Goal: Information Seeking & Learning: Learn about a topic

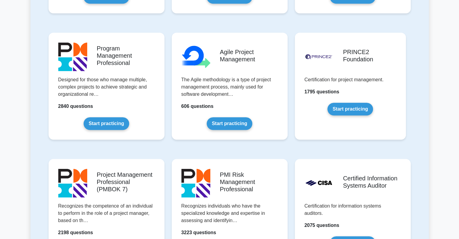
scroll to position [453, 0]
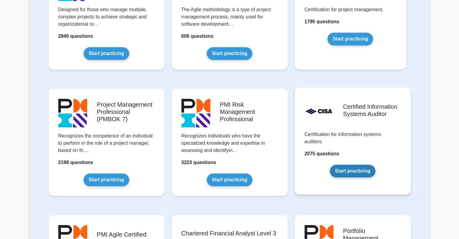
click at [350, 173] on link "Start practicing" at bounding box center [353, 171] width 46 height 13
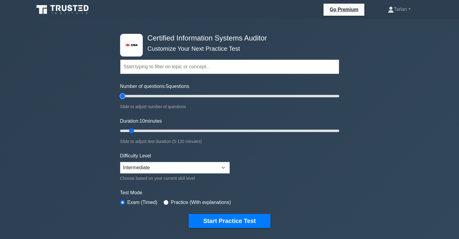
drag, startPoint x: 128, startPoint y: 94, endPoint x: 118, endPoint y: 95, distance: 9.7
type input "5"
click at [120, 95] on input "Number of questions: 5 questions" at bounding box center [229, 95] width 219 height 7
click at [131, 130] on input "Duration: 10 minutes" at bounding box center [229, 130] width 219 height 7
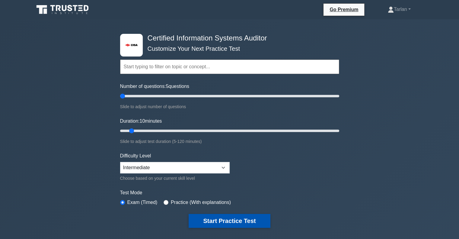
click at [238, 222] on button "Start Practice Test" at bounding box center [230, 221] width 82 height 14
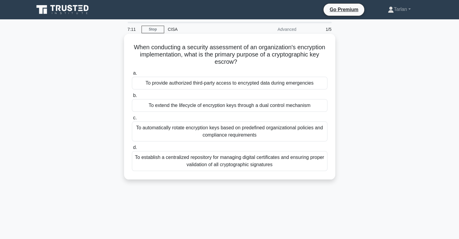
click at [173, 84] on div "To provide authorized third-party access to encrypted data during emergencies" at bounding box center [230, 83] width 196 height 13
click at [132, 75] on input "a. To provide authorized third-party access to encrypted data during emergencies" at bounding box center [132, 73] width 0 height 4
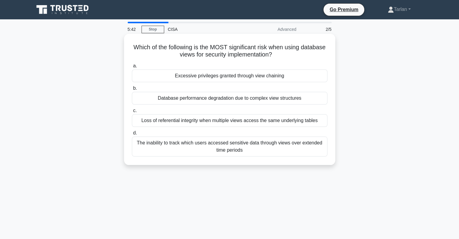
click at [239, 145] on div "The inability to track which users accessed sensitive data through views over e…" at bounding box center [230, 147] width 196 height 20
click at [132, 135] on input "d. The inability to track which users accessed sensitive data through views ove…" at bounding box center [132, 133] width 0 height 4
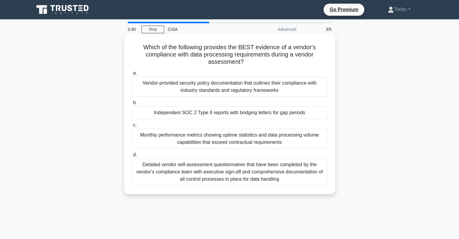
click at [197, 136] on div "Monthly performance metrics showing uptime statistics and data processing volum…" at bounding box center [230, 139] width 196 height 20
click at [132, 127] on input "c. Monthly performance metrics showing uptime statistics and data processing vo…" at bounding box center [132, 125] width 0 height 4
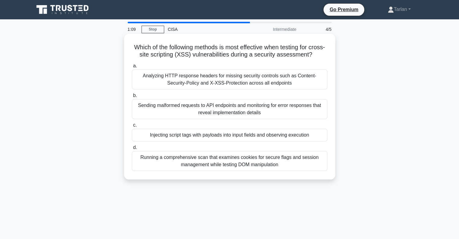
click at [227, 87] on div "Analyzing HTTP response headers for missing security controls such as Content-S…" at bounding box center [230, 79] width 196 height 20
click at [132, 68] on input "a. Analyzing HTTP response headers for missing security controls such as Conten…" at bounding box center [132, 66] width 0 height 4
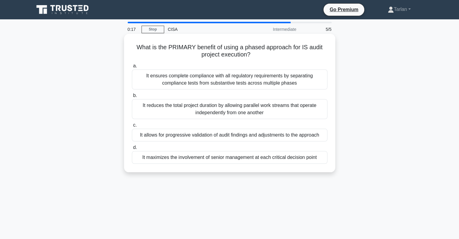
click at [249, 134] on div "It allows for progressive validation of audit findings and adjustments to the a…" at bounding box center [230, 135] width 196 height 13
click at [132, 127] on input "c. It allows for progressive validation of audit findings and adjustments to th…" at bounding box center [132, 125] width 0 height 4
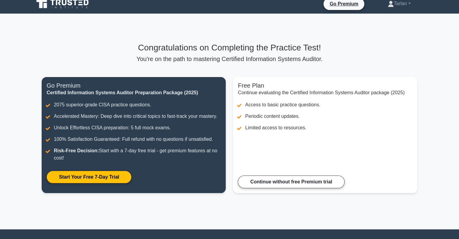
scroll to position [3, 0]
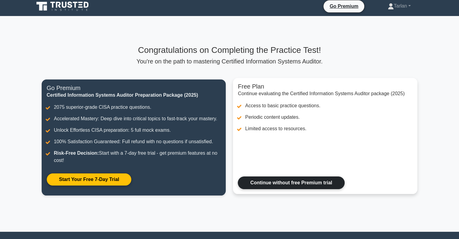
click at [288, 184] on link "Continue without free Premium trial" at bounding box center [291, 182] width 107 height 13
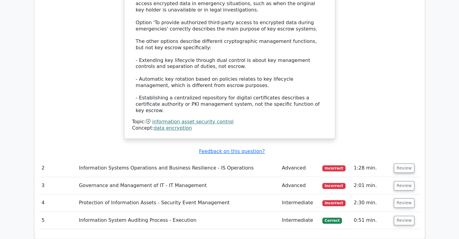
scroll to position [681, 0]
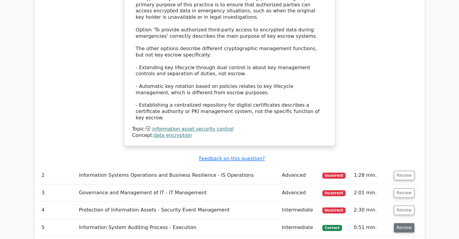
click at [403, 223] on button "Review" at bounding box center [404, 227] width 21 height 9
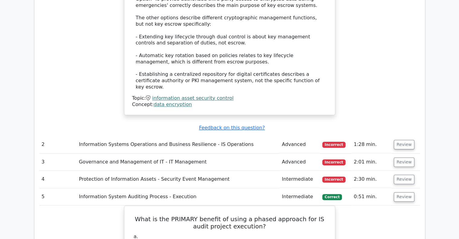
scroll to position [712, 0]
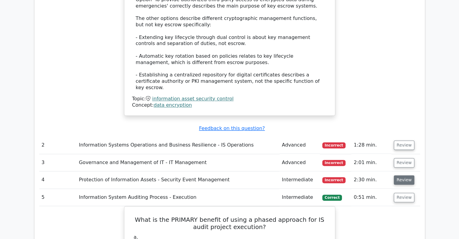
click at [401, 175] on button "Review" at bounding box center [404, 179] width 21 height 9
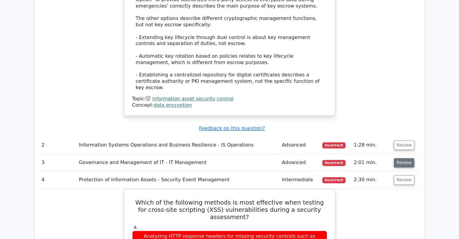
click at [402, 158] on button "Review" at bounding box center [404, 162] width 21 height 9
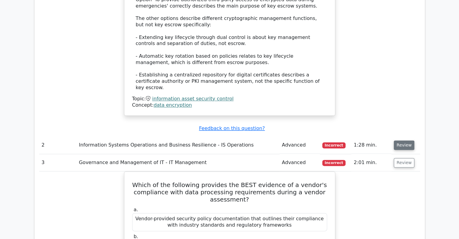
click at [405, 140] on button "Review" at bounding box center [404, 144] width 21 height 9
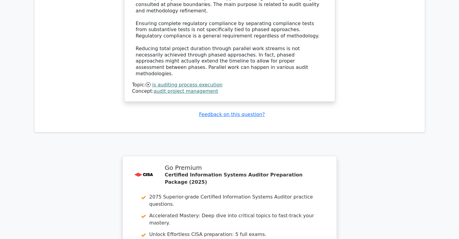
scroll to position [2249, 0]
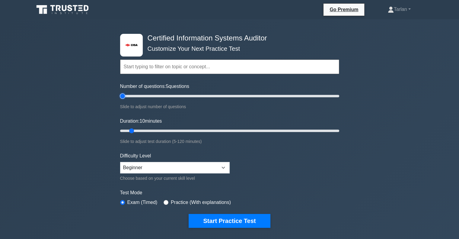
drag, startPoint x: 130, startPoint y: 95, endPoint x: 112, endPoint y: 99, distance: 18.2
type input "5"
click at [120, 99] on input "Number of questions: 5 questions" at bounding box center [229, 95] width 219 height 7
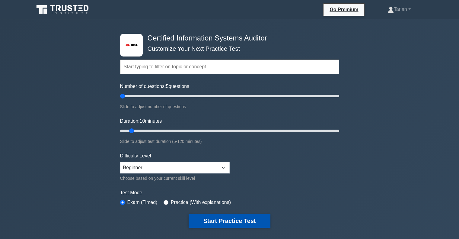
click at [232, 217] on button "Start Practice Test" at bounding box center [230, 221] width 82 height 14
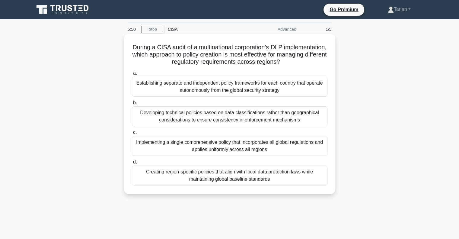
click at [233, 117] on div "Developing technical policies based on data classifications rather than geograp…" at bounding box center [230, 116] width 196 height 20
click at [132, 105] on input "b. Developing technical policies based on data classifications rather than geog…" at bounding box center [132, 103] width 0 height 4
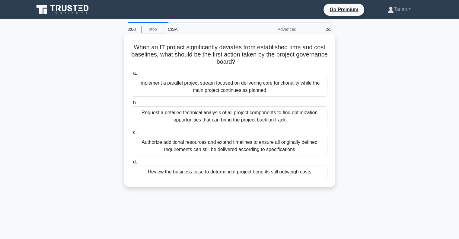
click at [266, 174] on div "Review the business case to determine if project benefits still outweigh costs" at bounding box center [230, 171] width 196 height 13
click at [132, 164] on input "d. Review the business case to determine if project benefits still outweigh cos…" at bounding box center [132, 162] width 0 height 4
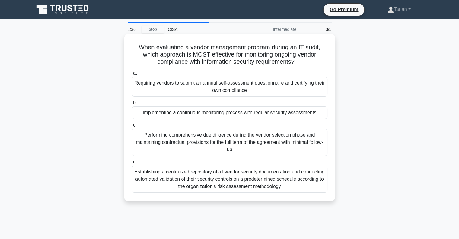
click at [231, 114] on div "Implementing a continuous monitoring process with regular security assessments" at bounding box center [230, 112] width 196 height 13
click at [132, 105] on input "b. Implementing a continuous monitoring process with regular security assessmen…" at bounding box center [132, 103] width 0 height 4
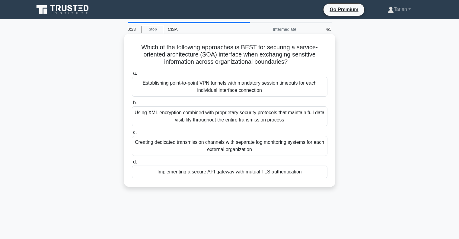
click at [209, 83] on div "Establishing point-to-point VPN tunnels with mandatory session timeouts for eac…" at bounding box center [230, 87] width 196 height 20
click at [132, 75] on input "a. Establishing point-to-point VPN tunnels with mandatory session timeouts for …" at bounding box center [132, 73] width 0 height 4
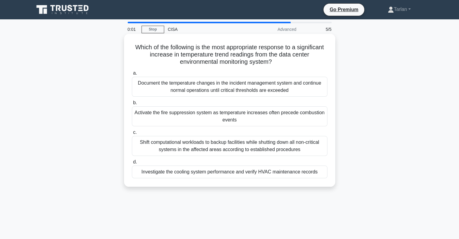
click at [228, 146] on div "Shift computational workloads to backup facilities while shutting down all non-…" at bounding box center [230, 146] width 196 height 20
click at [132, 134] on input "c. Shift computational workloads to backup facilities while shutting down all n…" at bounding box center [132, 132] width 0 height 4
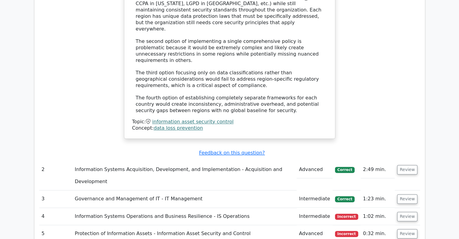
scroll to position [755, 0]
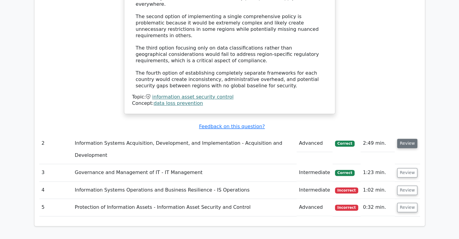
click at [405, 139] on button "Review" at bounding box center [407, 143] width 21 height 9
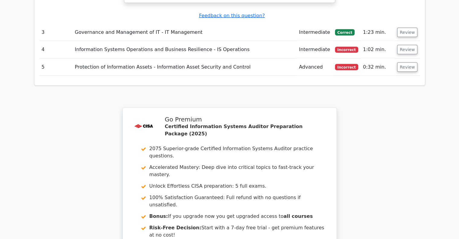
scroll to position [1255, 0]
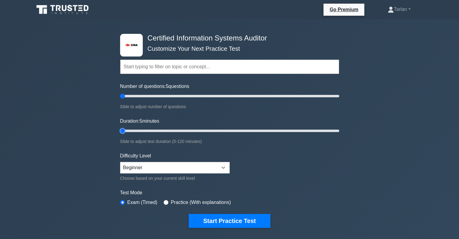
drag, startPoint x: 128, startPoint y: 131, endPoint x: 116, endPoint y: 134, distance: 11.7
type input "5"
click at [120, 134] on input "Duration: 5 minutes" at bounding box center [229, 130] width 219 height 7
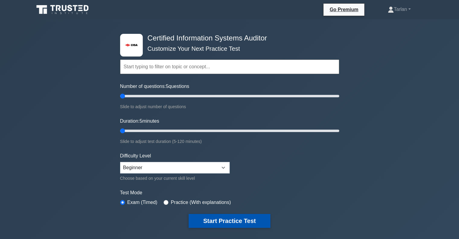
click at [219, 220] on button "Start Practice Test" at bounding box center [230, 221] width 82 height 14
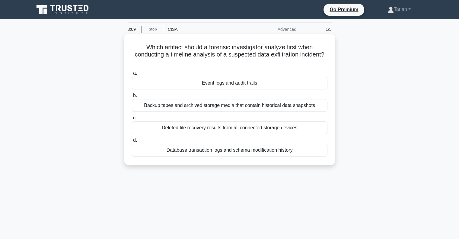
click at [199, 152] on div "Database transaction logs and schema modification history" at bounding box center [230, 150] width 196 height 13
click at [132, 142] on input "d. Database transaction logs and schema modification history" at bounding box center [132, 140] width 0 height 4
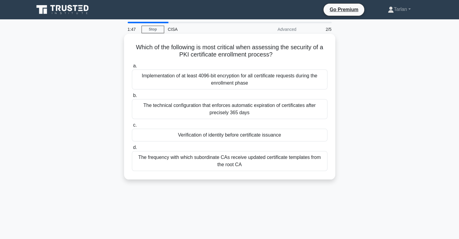
click at [232, 139] on div "Verification of identity before certificate issuance" at bounding box center [230, 135] width 196 height 13
click at [132, 127] on input "c. Verification of identity before certificate issuance" at bounding box center [132, 125] width 0 height 4
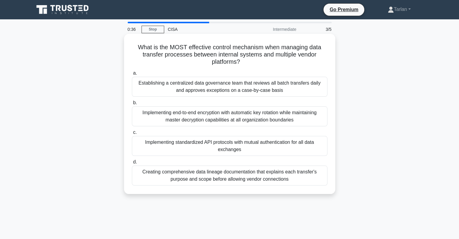
click at [228, 87] on div "Establishing a centralized data governance team that reviews all batch transfer…" at bounding box center [230, 87] width 196 height 20
click at [132, 75] on input "a. Establishing a centralized data governance team that reviews all batch trans…" at bounding box center [132, 73] width 0 height 4
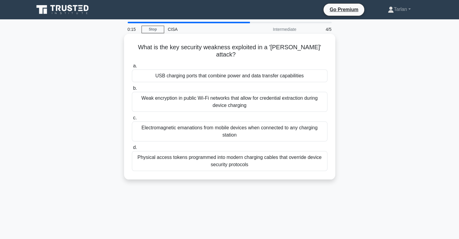
click at [203, 101] on div "Weak encryption in public Wi-Fi networks that allow for credential extraction d…" at bounding box center [230, 102] width 196 height 20
click at [132, 90] on input "b. Weak encryption in public Wi-Fi networks that allow for credential extractio…" at bounding box center [132, 88] width 0 height 4
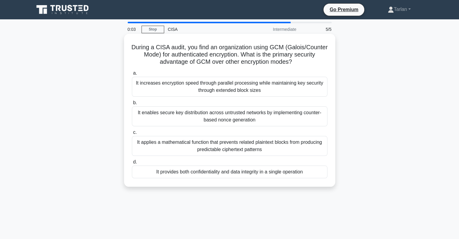
click at [203, 172] on div "It provides both confidentiality and data integrity in a single operation" at bounding box center [230, 171] width 196 height 13
click at [132, 164] on input "d. It provides both confidentiality and data integrity in a single operation" at bounding box center [132, 162] width 0 height 4
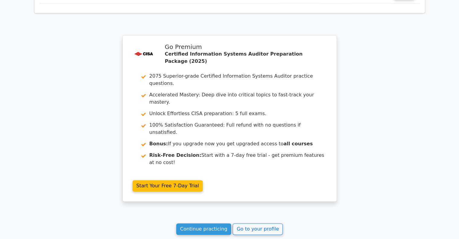
scroll to position [690, 0]
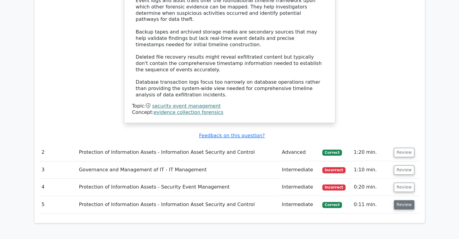
click at [396, 200] on button "Review" at bounding box center [404, 204] width 21 height 9
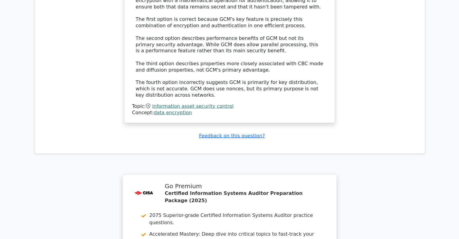
scroll to position [1223, 0]
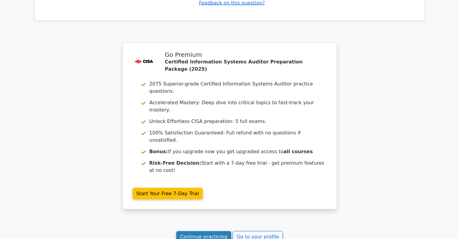
click at [210, 231] on link "Continue practicing" at bounding box center [203, 236] width 55 height 11
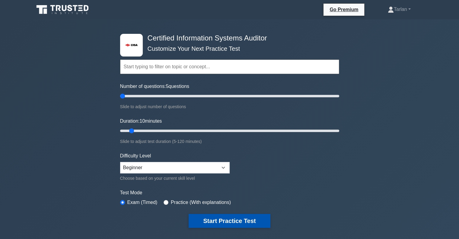
click at [212, 219] on button "Start Practice Test" at bounding box center [230, 221] width 82 height 14
click at [206, 223] on button "Start Practice Test" at bounding box center [230, 221] width 82 height 14
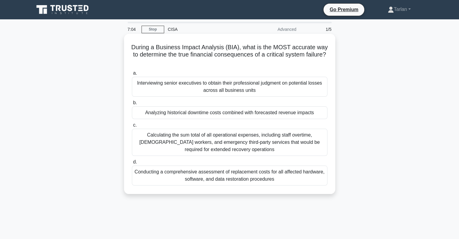
click at [229, 110] on div "Analyzing historical downtime costs combined with forecasted revenue impacts" at bounding box center [230, 112] width 196 height 13
click at [132, 105] on input "b. Analyzing historical downtime costs combined with forecasted revenue impacts" at bounding box center [132, 103] width 0 height 4
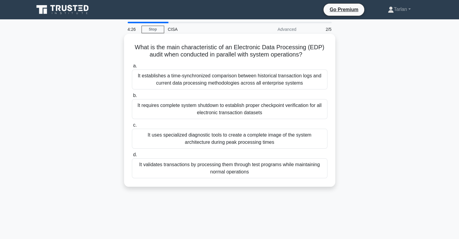
click at [240, 166] on div "It validates transactions by processing them through test programs while mainta…" at bounding box center [230, 168] width 196 height 20
click at [132, 157] on input "d. It validates transactions by processing them through test programs while mai…" at bounding box center [132, 155] width 0 height 4
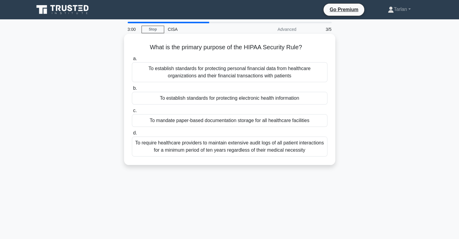
click at [221, 99] on div "To establish standards for protecting electronic health information" at bounding box center [230, 98] width 196 height 13
click at [132, 90] on input "b. To establish standards for protecting electronic health information" at bounding box center [132, 88] width 0 height 4
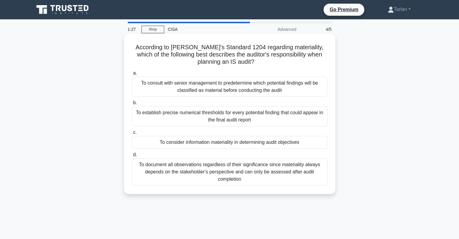
click at [267, 113] on div "To establish precise numerical thresholds for every potential finding that coul…" at bounding box center [230, 116] width 196 height 20
click at [132, 105] on input "b. To establish precise numerical thresholds for every potential finding that c…" at bounding box center [132, 103] width 0 height 4
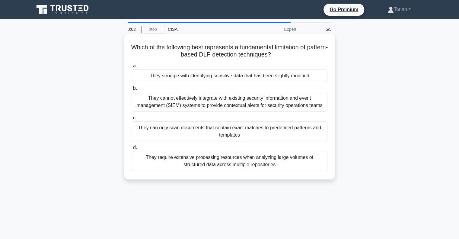
click at [236, 105] on div "They cannot effectively integrate with existing security information and event …" at bounding box center [230, 102] width 196 height 20
click at [132, 90] on input "b. They cannot effectively integrate with existing security information and eve…" at bounding box center [132, 88] width 0 height 4
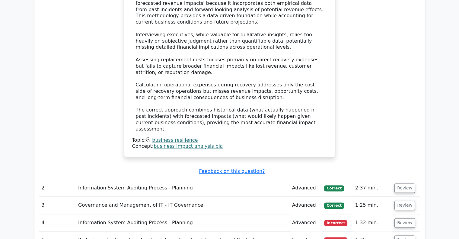
scroll to position [695, 0]
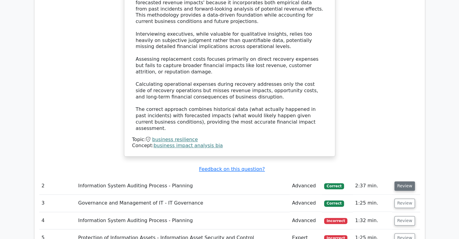
click at [397, 181] on button "Review" at bounding box center [405, 185] width 21 height 9
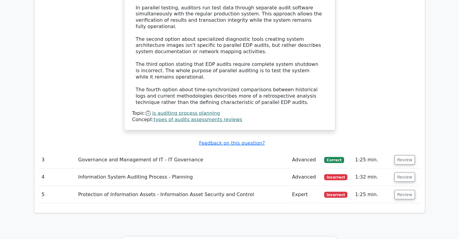
scroll to position [1087, 0]
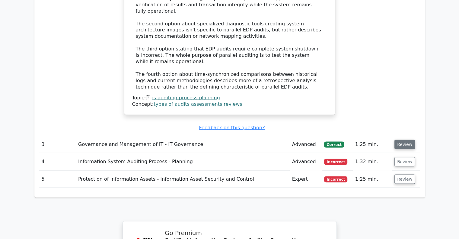
click at [400, 140] on button "Review" at bounding box center [405, 144] width 21 height 9
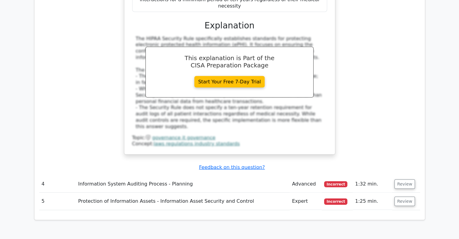
scroll to position [1359, 0]
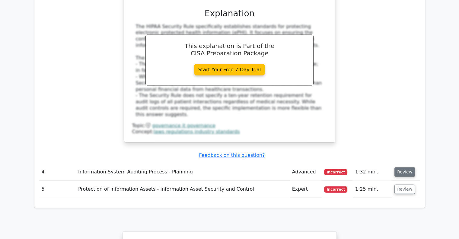
click at [408, 167] on button "Review" at bounding box center [405, 171] width 21 height 9
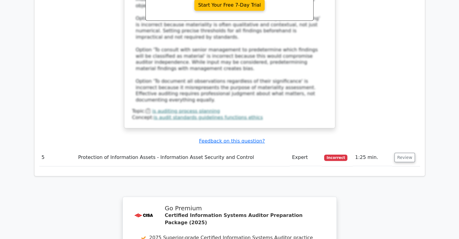
scroll to position [1782, 0]
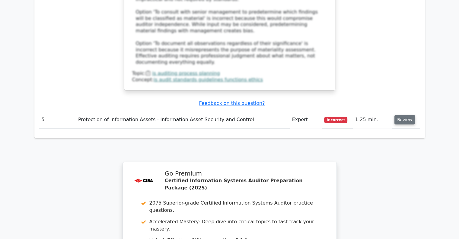
click at [407, 115] on button "Review" at bounding box center [405, 119] width 21 height 9
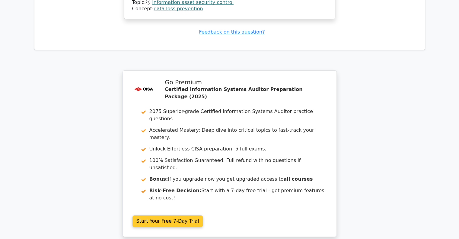
scroll to position [2215, 0]
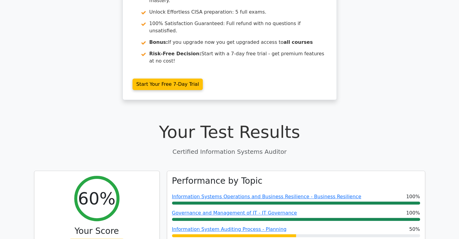
scroll to position [0, 0]
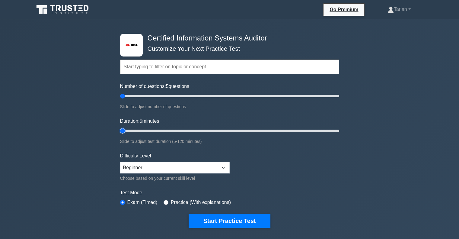
drag, startPoint x: 131, startPoint y: 129, endPoint x: 199, endPoint y: 209, distance: 104.5
type input "5"
click at [120, 131] on input "Duration: 5 minutes" at bounding box center [229, 130] width 219 height 7
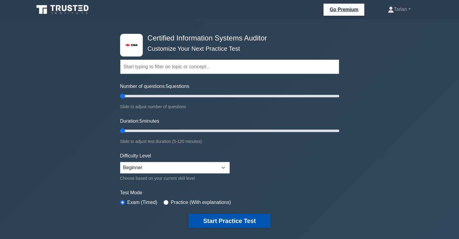
click at [231, 221] on button "Start Practice Test" at bounding box center [230, 221] width 82 height 14
